Goal: Navigation & Orientation: Find specific page/section

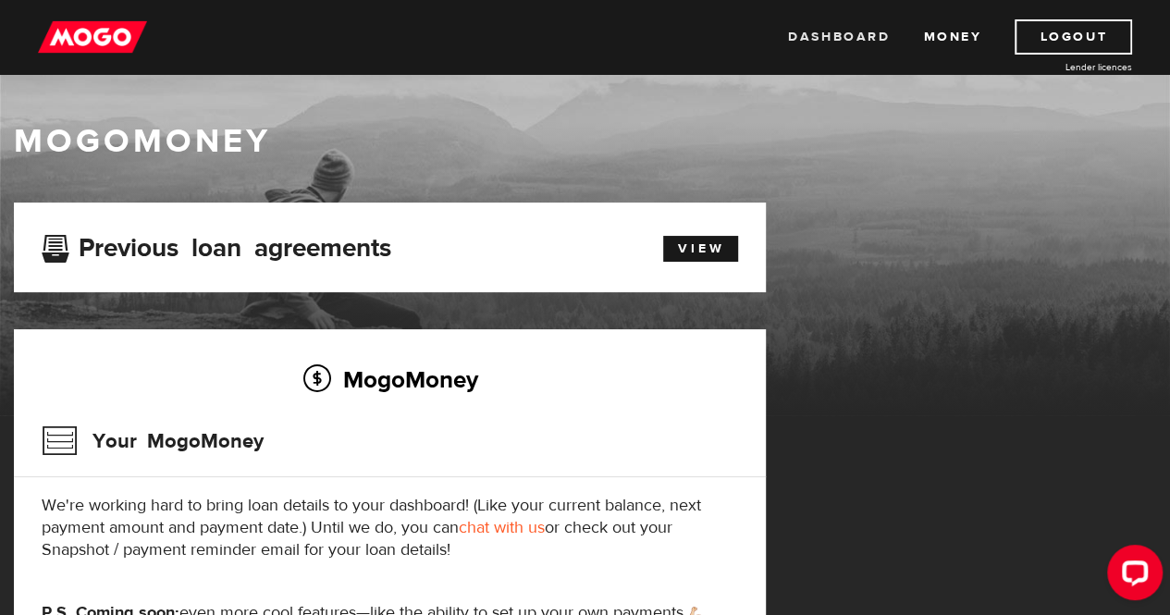
click at [840, 40] on link "Dashboard" at bounding box center [839, 36] width 102 height 35
click at [951, 32] on link "Money" at bounding box center [952, 36] width 58 height 35
click at [827, 37] on link "Dashboard" at bounding box center [839, 36] width 102 height 35
click at [833, 38] on link "Dashboard" at bounding box center [839, 36] width 102 height 35
